Goal: Complete application form

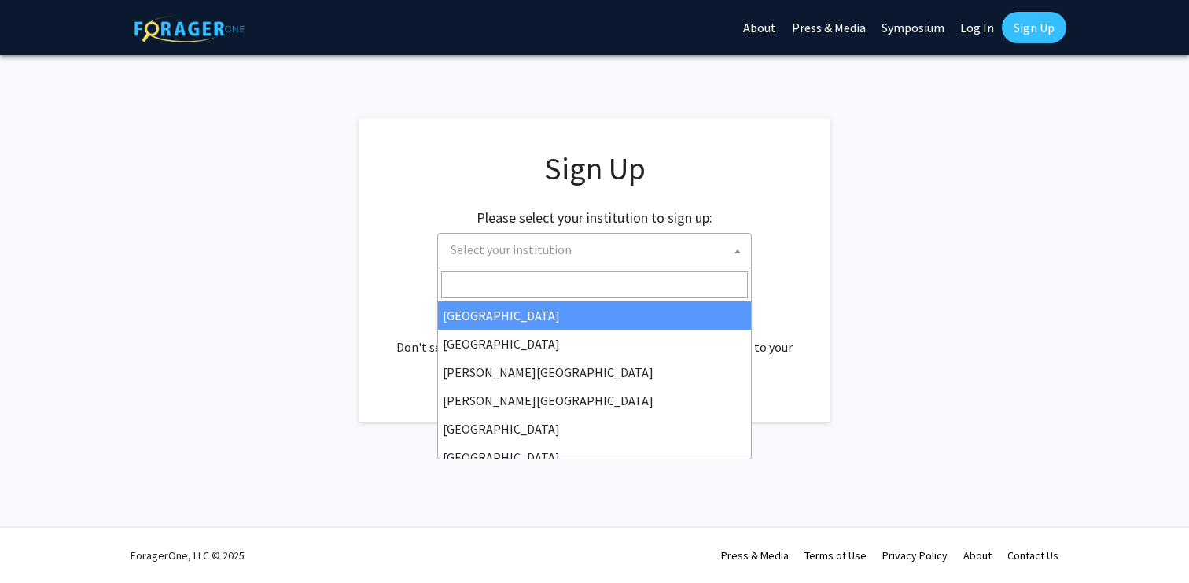
click at [606, 256] on span "Select your institution" at bounding box center [597, 250] width 307 height 32
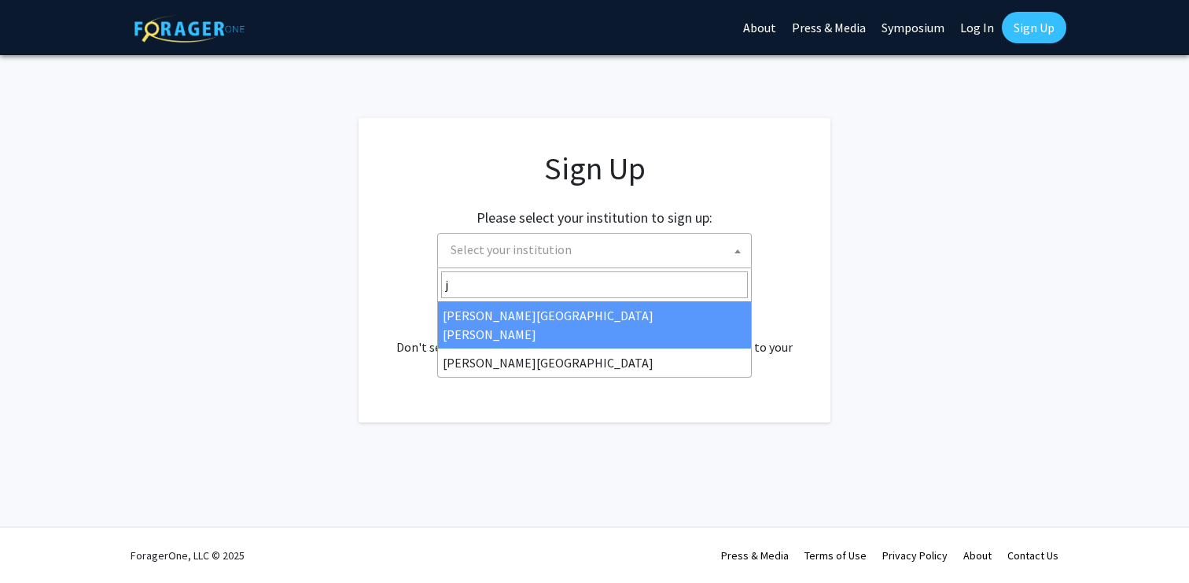
type input "j"
select select "1"
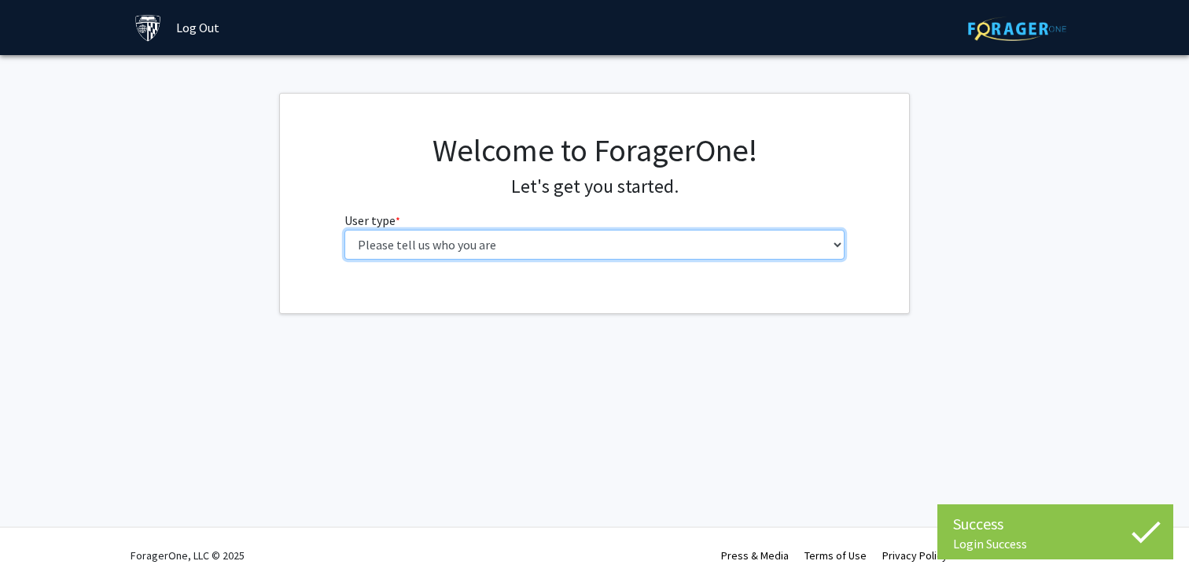
click at [556, 252] on select "Please tell us who you are Undergraduate Student Master's Student Doctoral Cand…" at bounding box center [594, 245] width 501 height 30
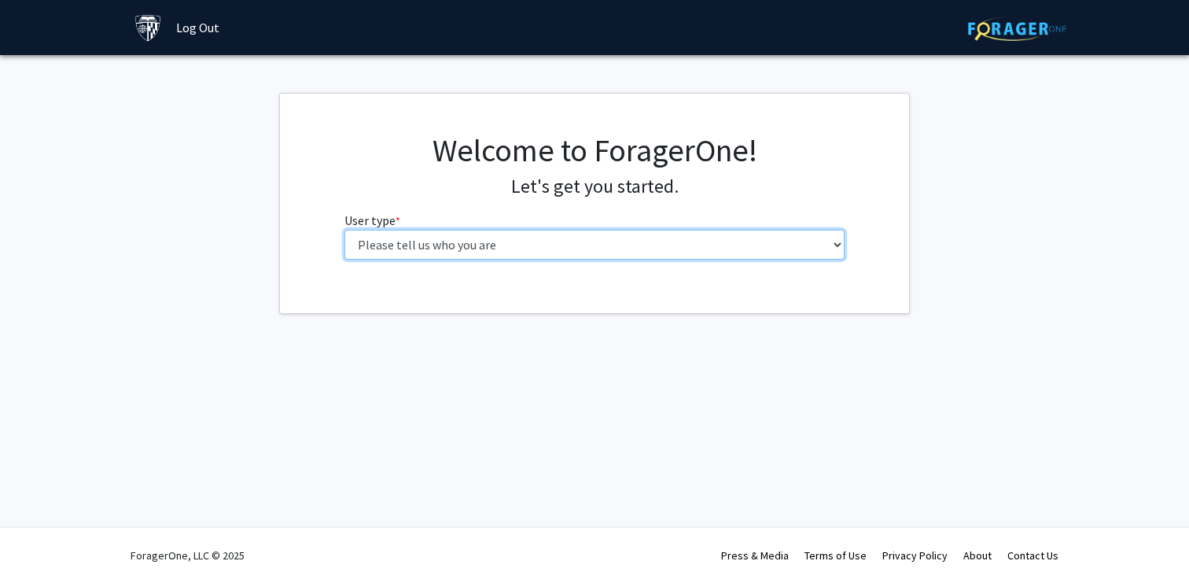
select select "3: doc"
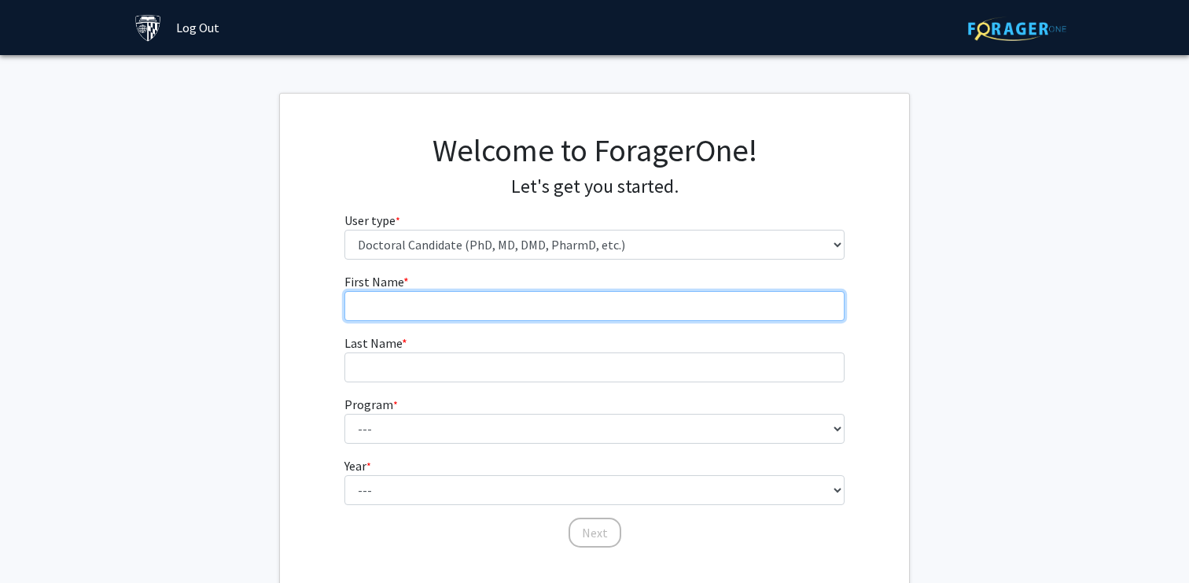
click at [436, 316] on input "First Name * required" at bounding box center [594, 306] width 501 height 30
type input "Yuchen"
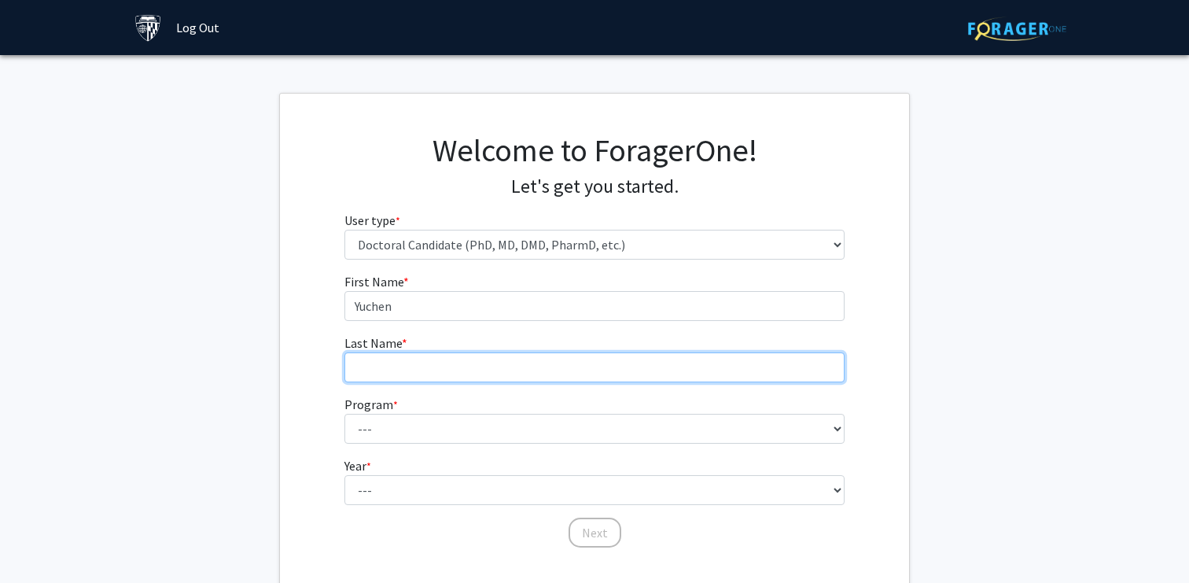
type input "Wu"
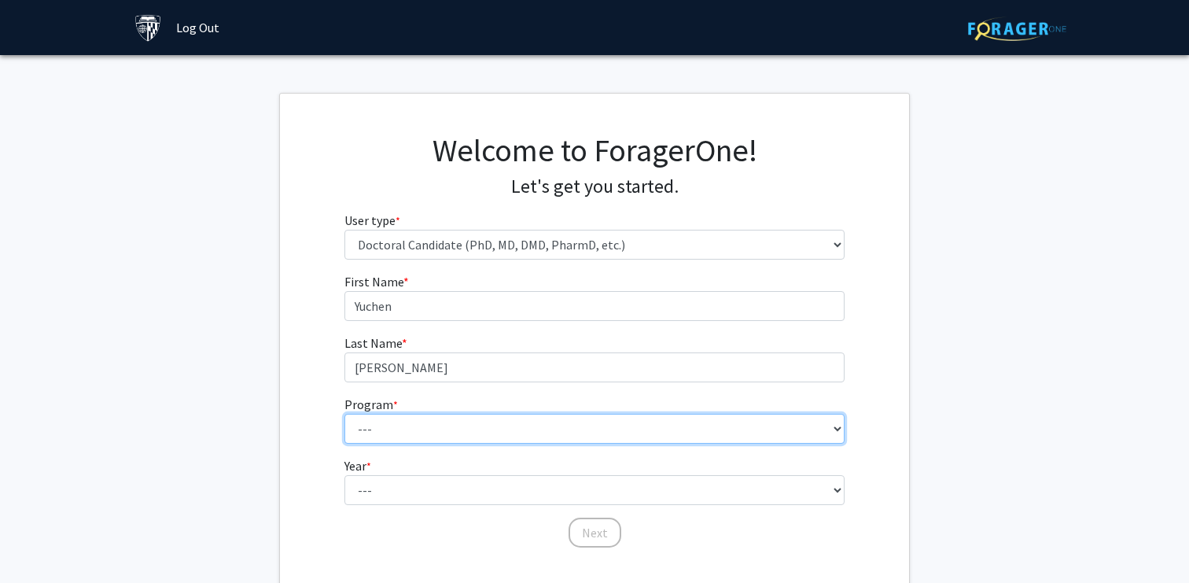
click at [408, 429] on select "--- Adult-Gerontological Acute Care Nurse Practitioner Adult-Gerontological Cri…" at bounding box center [594, 429] width 501 height 30
select select "16: 19"
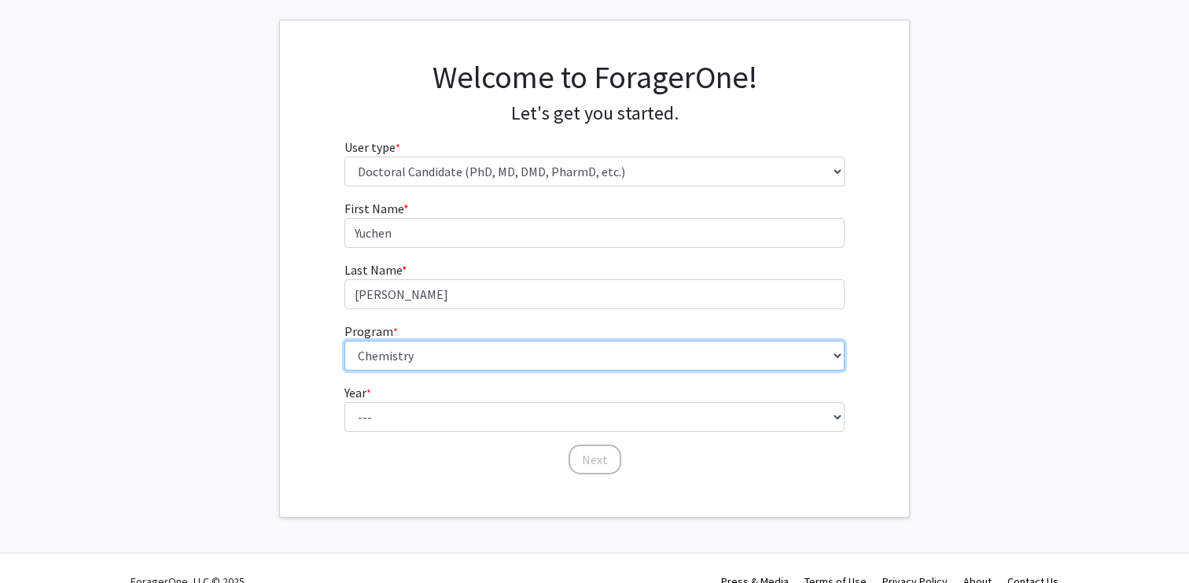
scroll to position [99, 0]
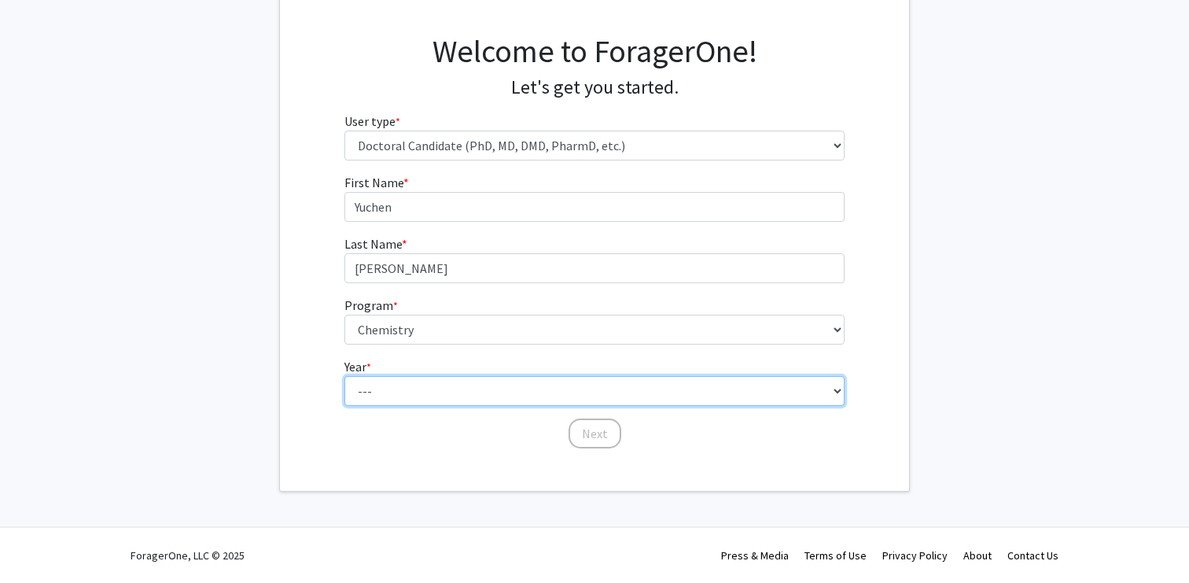
click at [431, 395] on select "--- First Year Second Year Third Year Fourth Year Fifth Year Sixth Year Seventh…" at bounding box center [594, 391] width 501 height 30
click at [426, 391] on select "--- First Year Second Year Third Year Fourth Year Fifth Year Sixth Year Seventh…" at bounding box center [594, 391] width 501 height 30
select select "1: first_year"
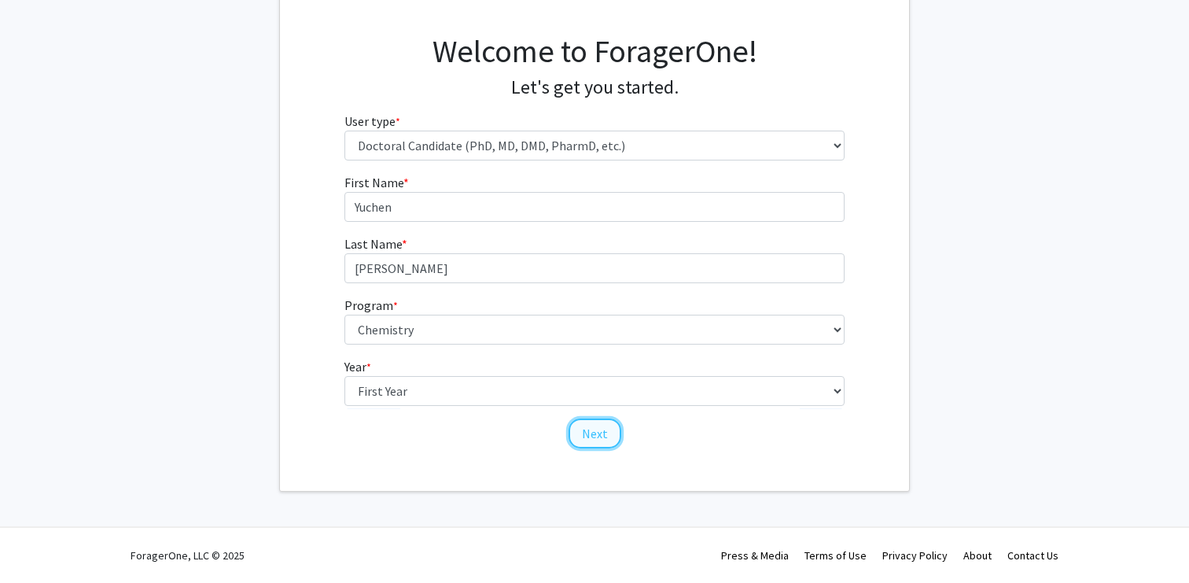
click at [599, 437] on button "Next" at bounding box center [595, 433] width 53 height 30
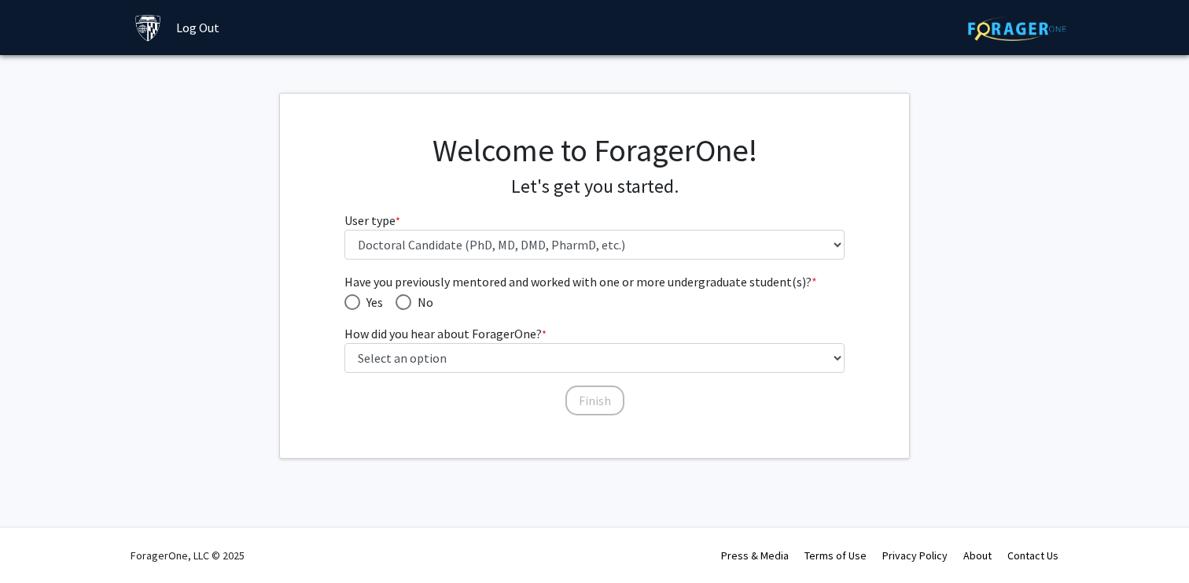
click at [400, 303] on span "Have you previously mentored and worked with one or more undergraduate student(…" at bounding box center [404, 302] width 16 height 16
click at [400, 303] on input "No" at bounding box center [404, 302] width 16 height 16
radio input "true"
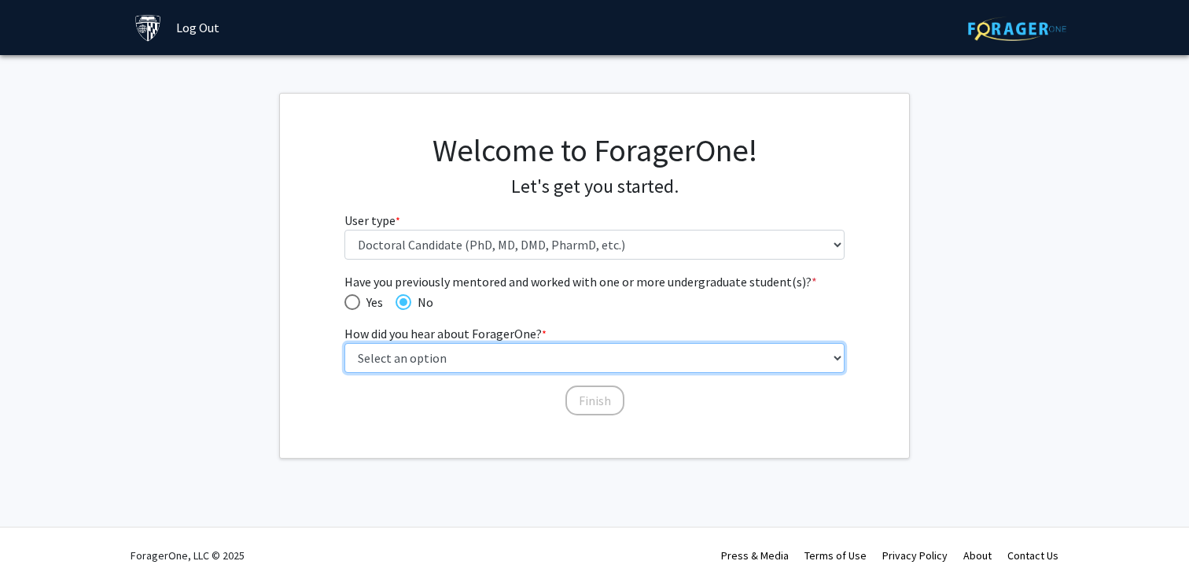
click at [400, 356] on select "Select an option Peer/student recommendation Faculty/staff recommendation Unive…" at bounding box center [594, 358] width 501 height 30
select select "3: university_website"
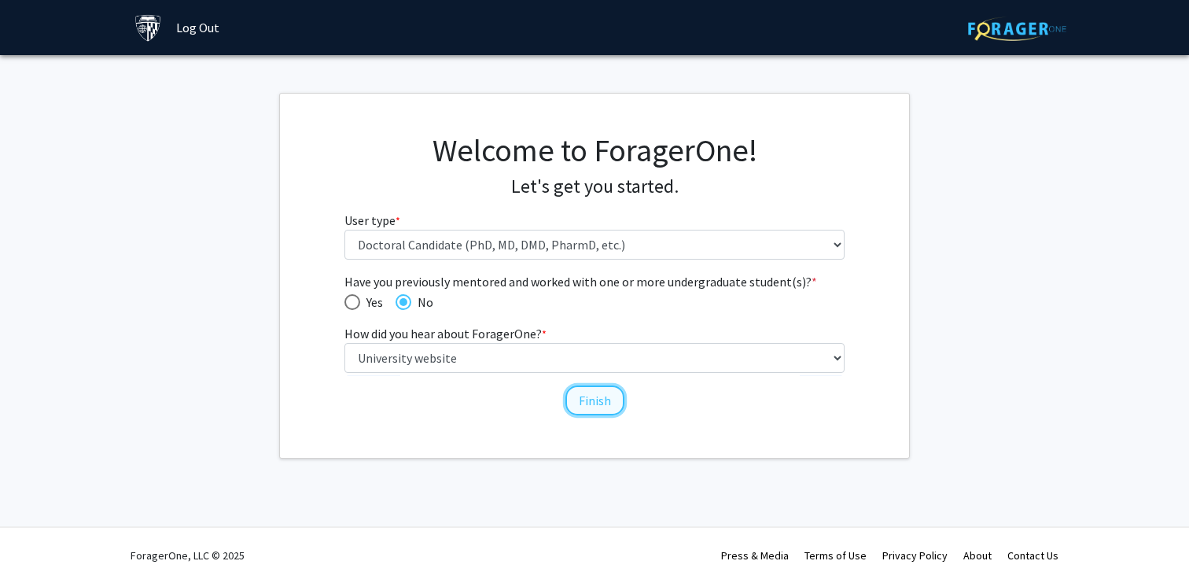
click at [586, 398] on button "Finish" at bounding box center [595, 400] width 59 height 30
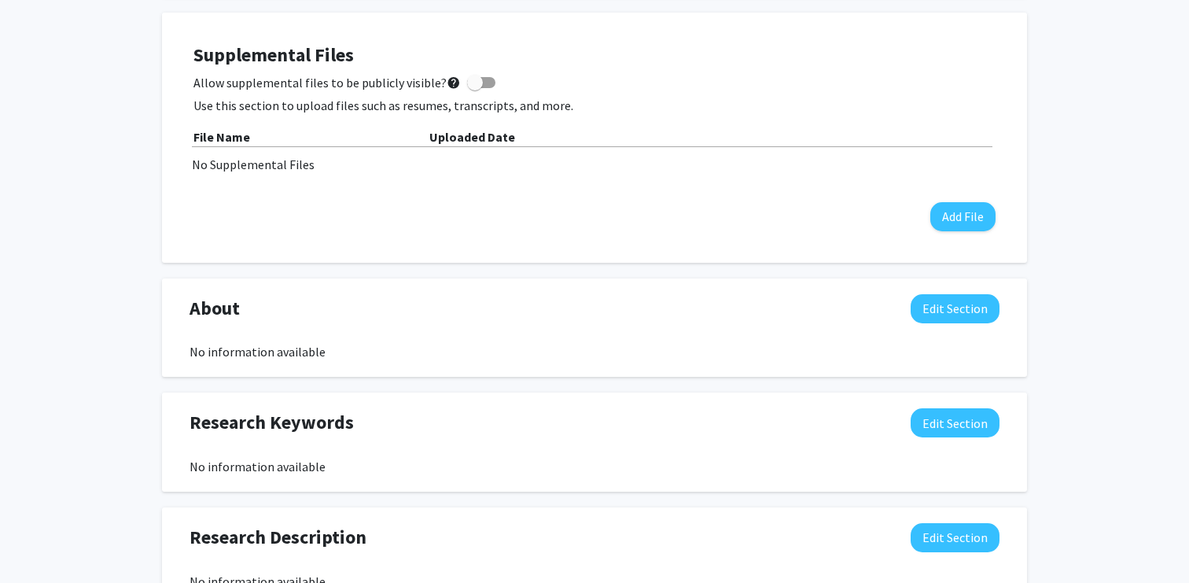
scroll to position [204, 0]
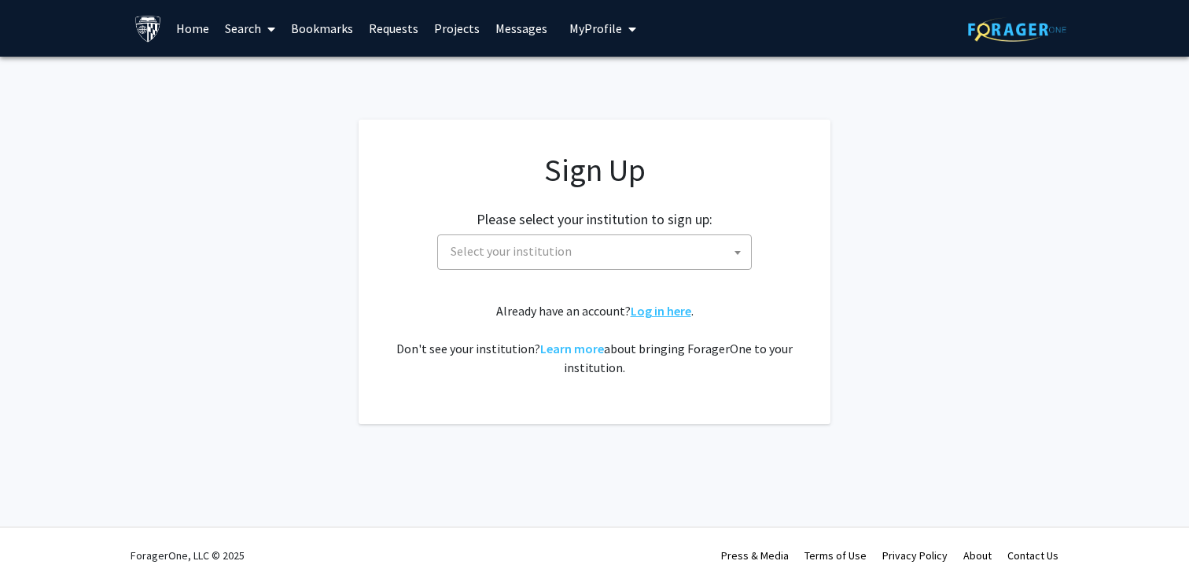
click at [654, 311] on link "Log in here" at bounding box center [661, 311] width 61 height 16
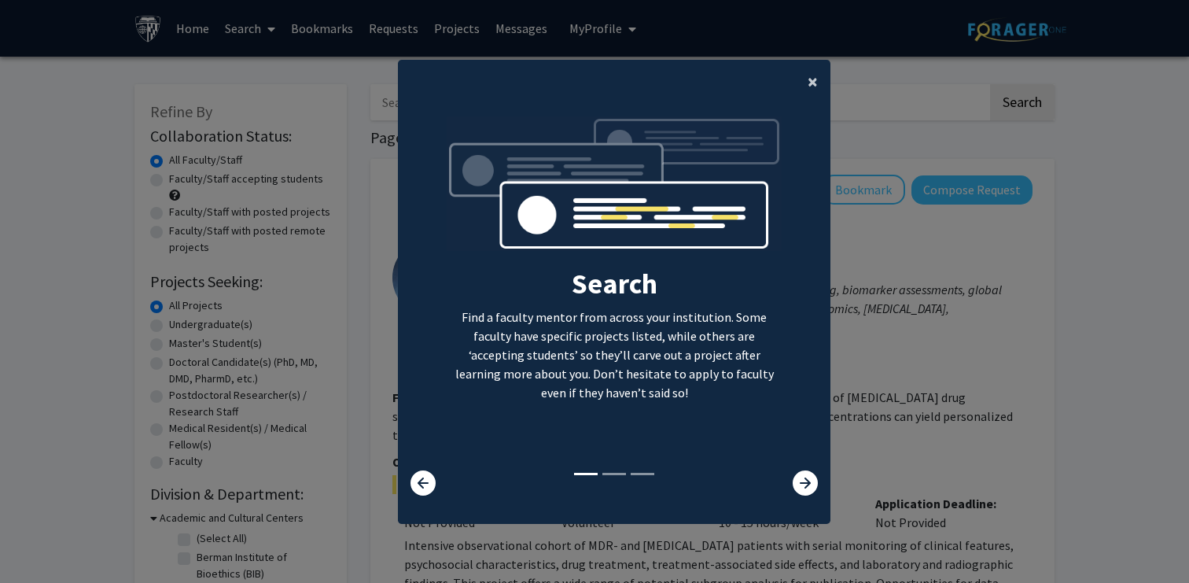
click at [816, 83] on span "×" at bounding box center [813, 81] width 10 height 24
